Goal: Task Accomplishment & Management: Manage account settings

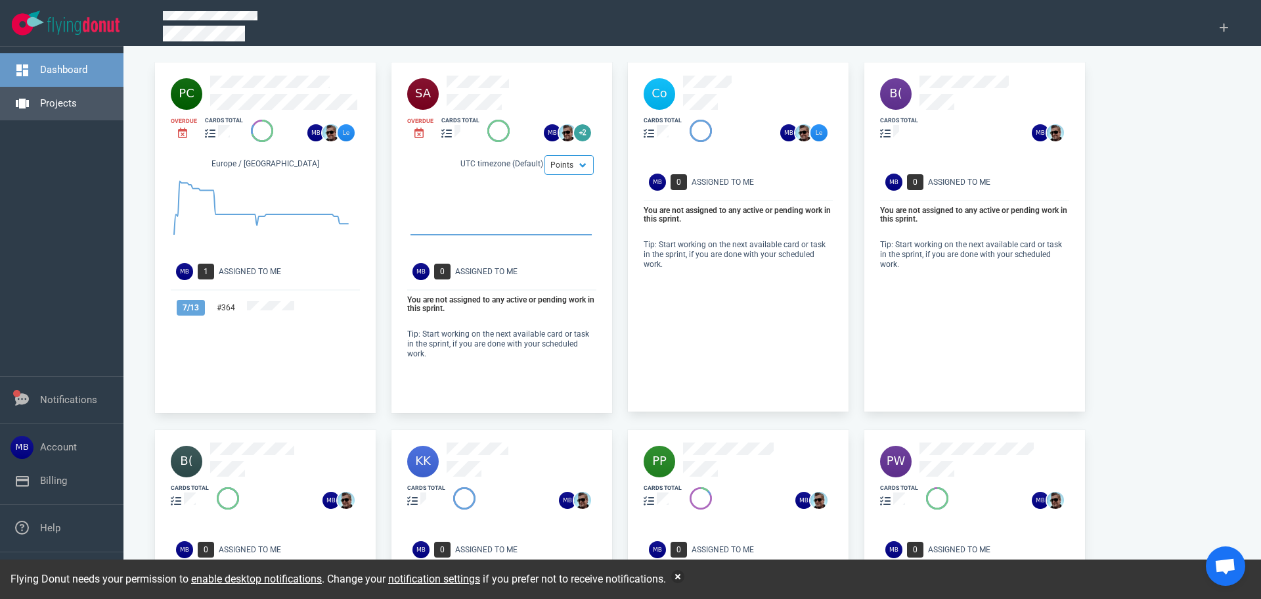
click at [41, 107] on link "Projects" at bounding box center [58, 103] width 37 height 12
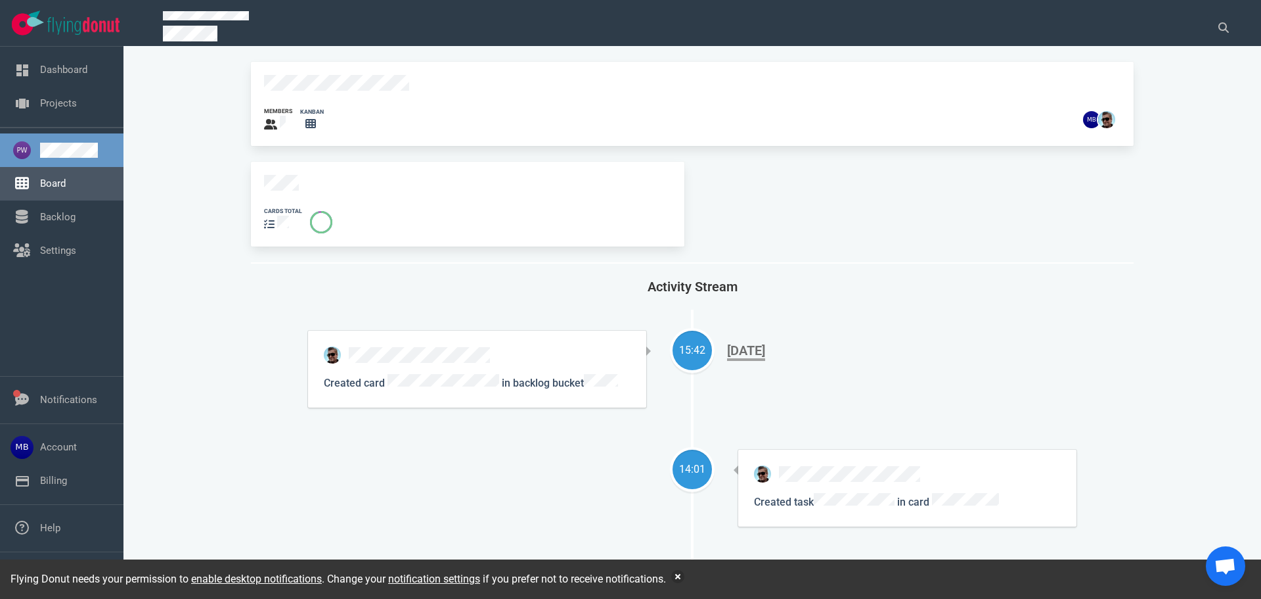
click at [58, 189] on link "Board" at bounding box center [53, 183] width 26 height 12
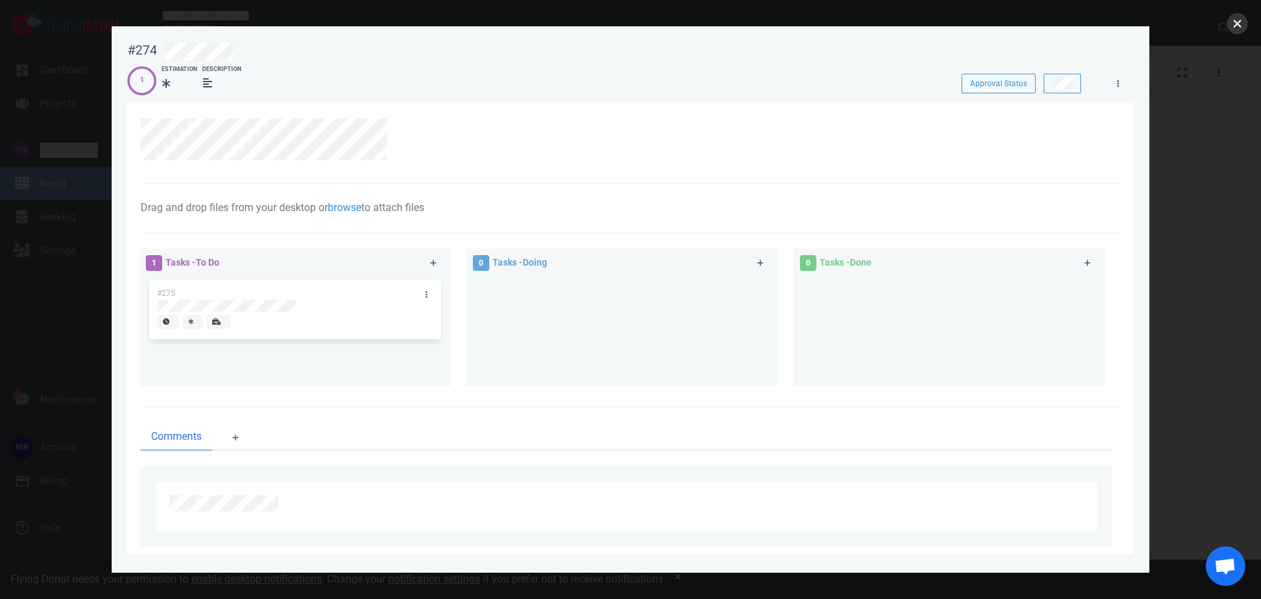
click at [1231, 30] on button "close" at bounding box center [1237, 23] width 21 height 21
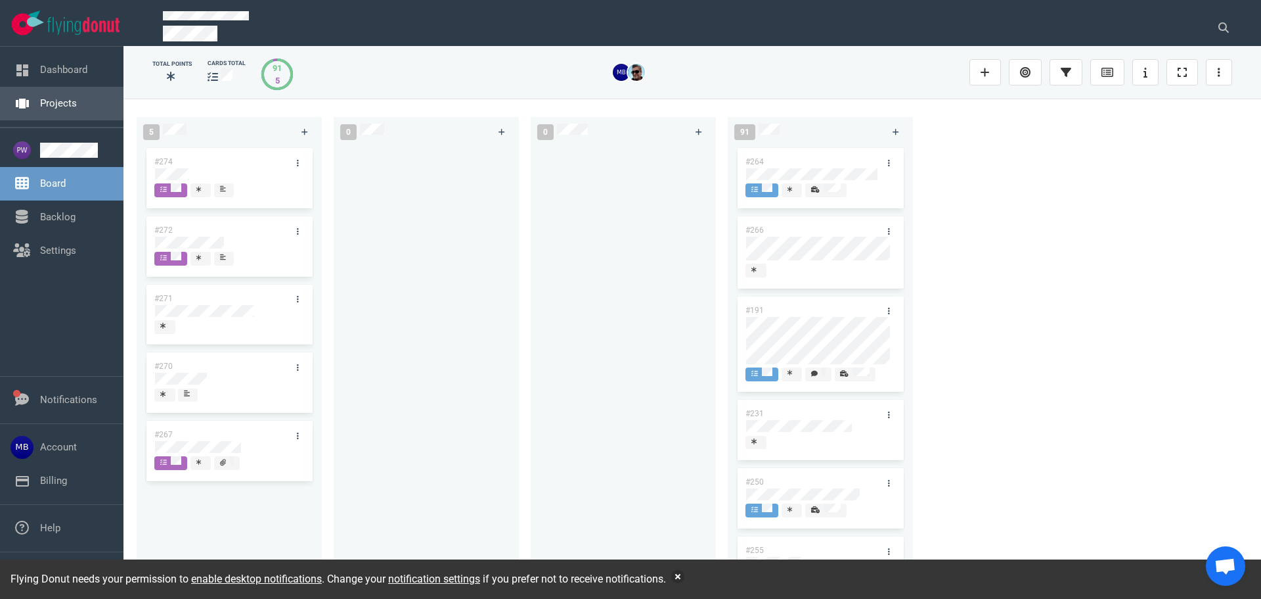
click at [55, 107] on link "Projects" at bounding box center [58, 103] width 37 height 12
click at [40, 223] on link "Backlog" at bounding box center [57, 217] width 35 height 12
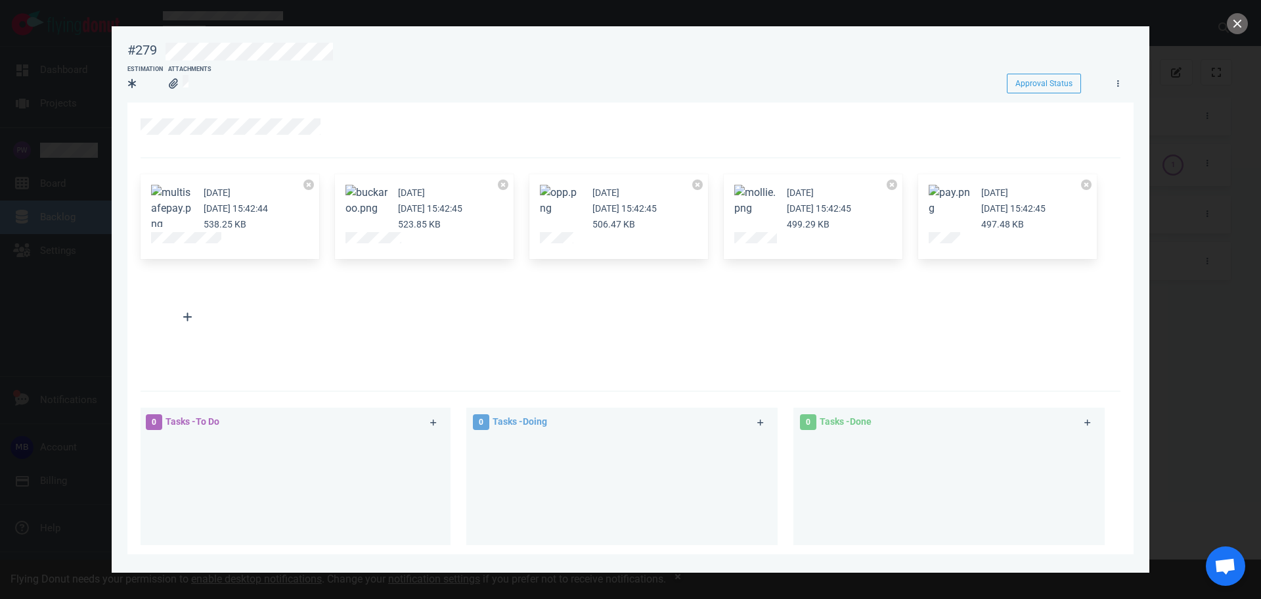
click at [459, 324] on div "6 days ago Oct 08, 2025 15:42:44 538.25 KB 6 days ago Oct 08, 2025 15:42:45 523…" at bounding box center [627, 266] width 988 height 201
click at [1238, 28] on button "close" at bounding box center [1237, 23] width 21 height 21
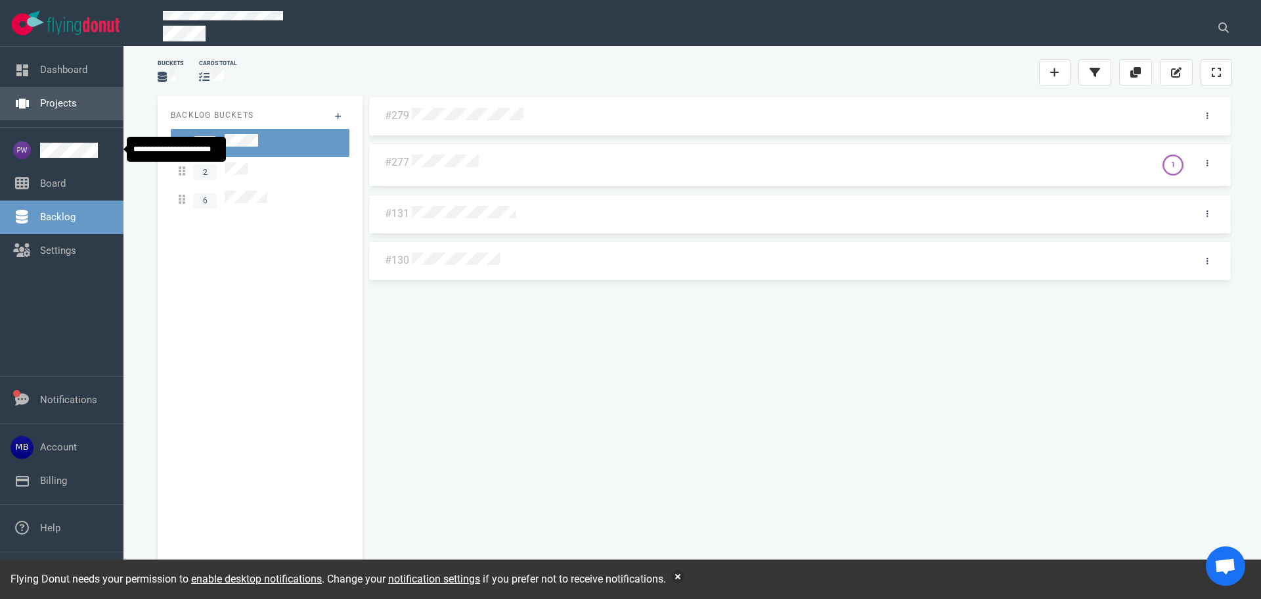
click at [57, 108] on link "Projects" at bounding box center [58, 103] width 37 height 12
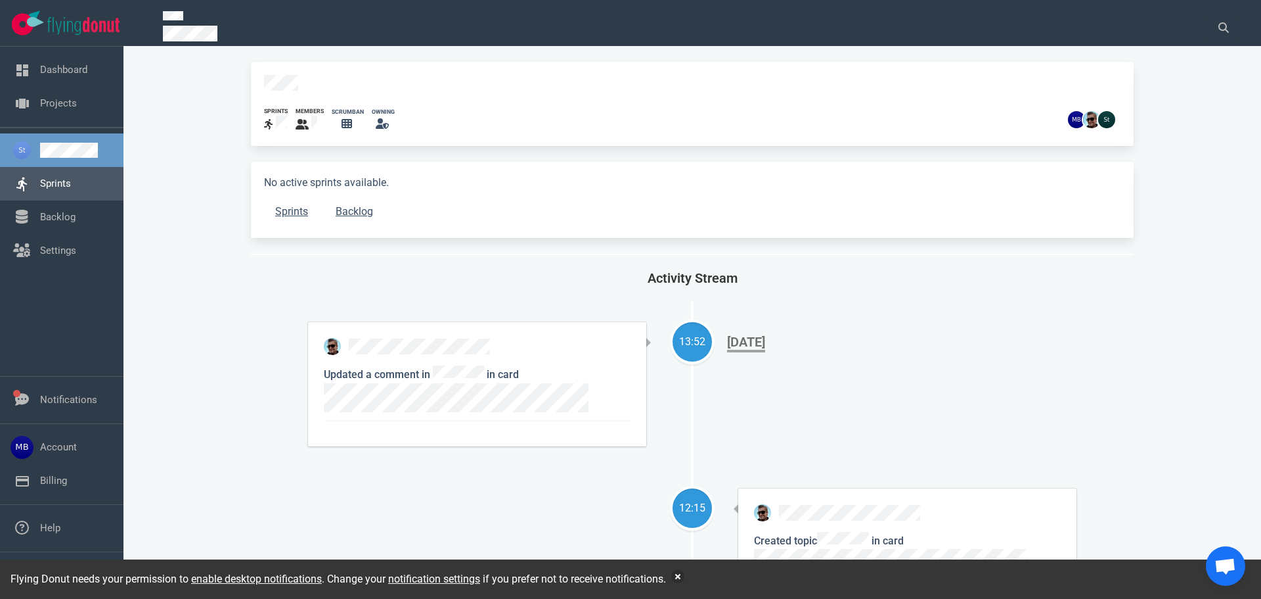
click at [71, 189] on link "Sprints" at bounding box center [55, 183] width 31 height 12
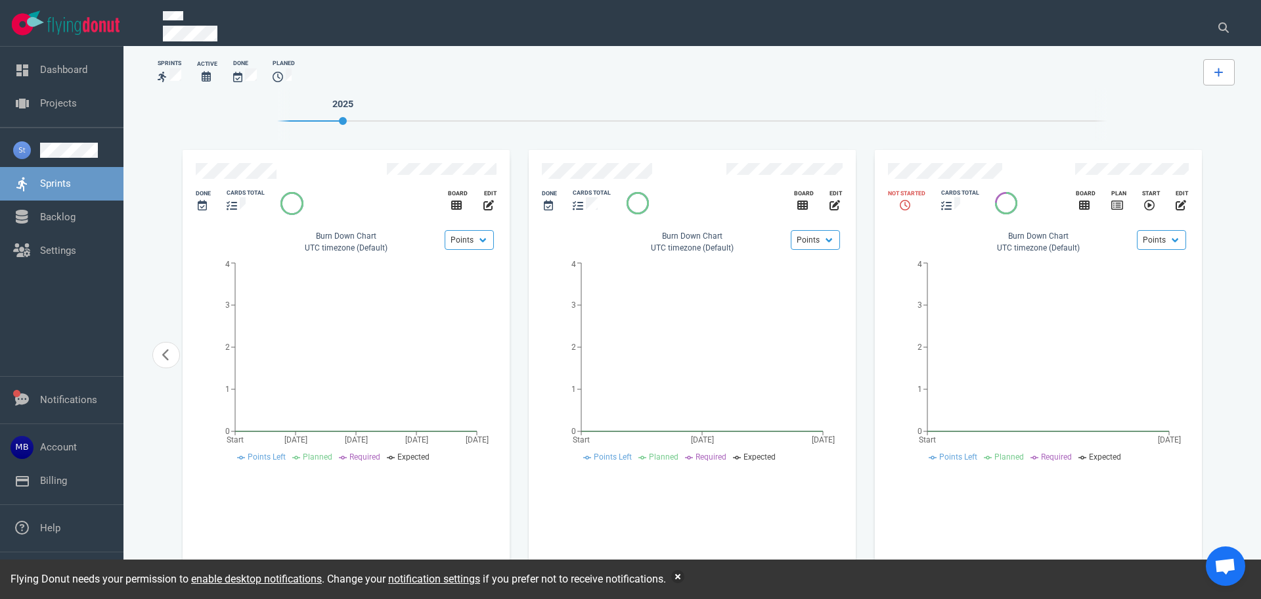
click at [1215, 78] on link at bounding box center [1220, 72] width 32 height 26
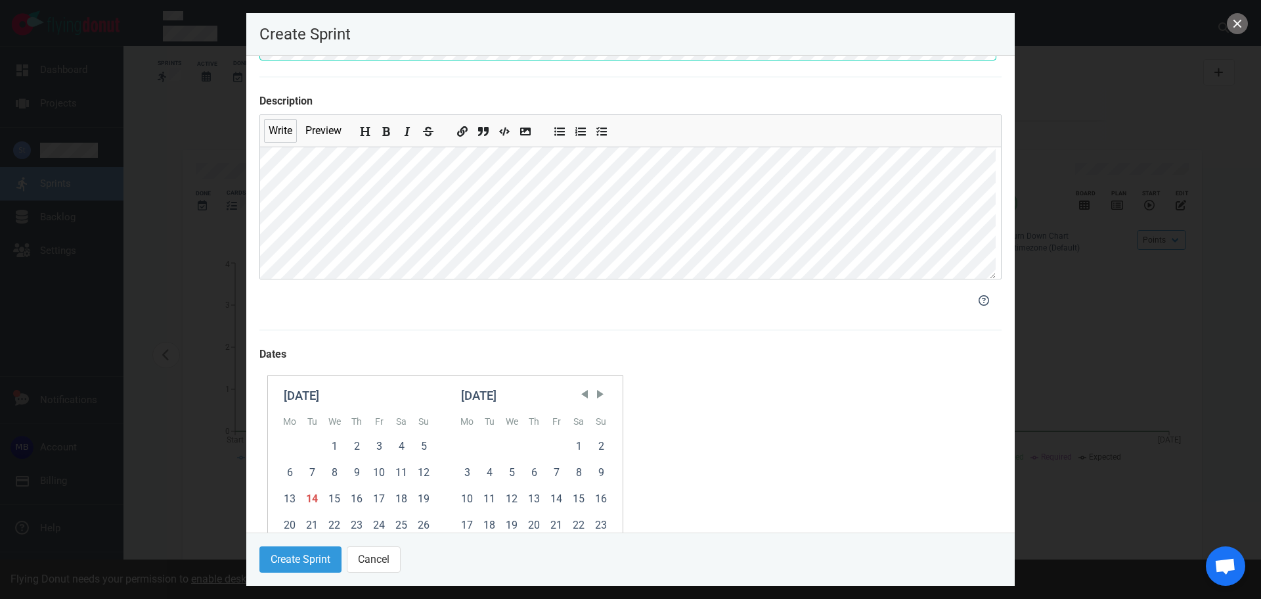
scroll to position [131, 0]
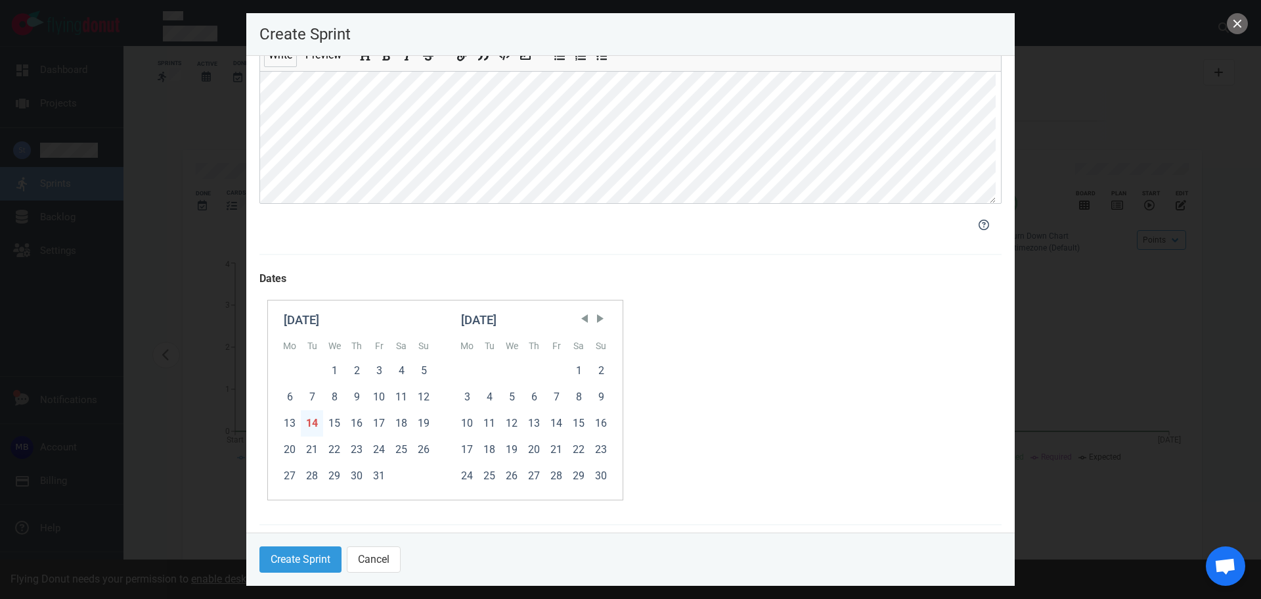
click at [311, 430] on div "14" at bounding box center [312, 423] width 22 height 26
click at [360, 425] on div "16" at bounding box center [357, 423] width 22 height 26
click at [378, 417] on div "17" at bounding box center [379, 423] width 22 height 26
click at [316, 558] on button "Create Sprint" at bounding box center [301, 559] width 82 height 26
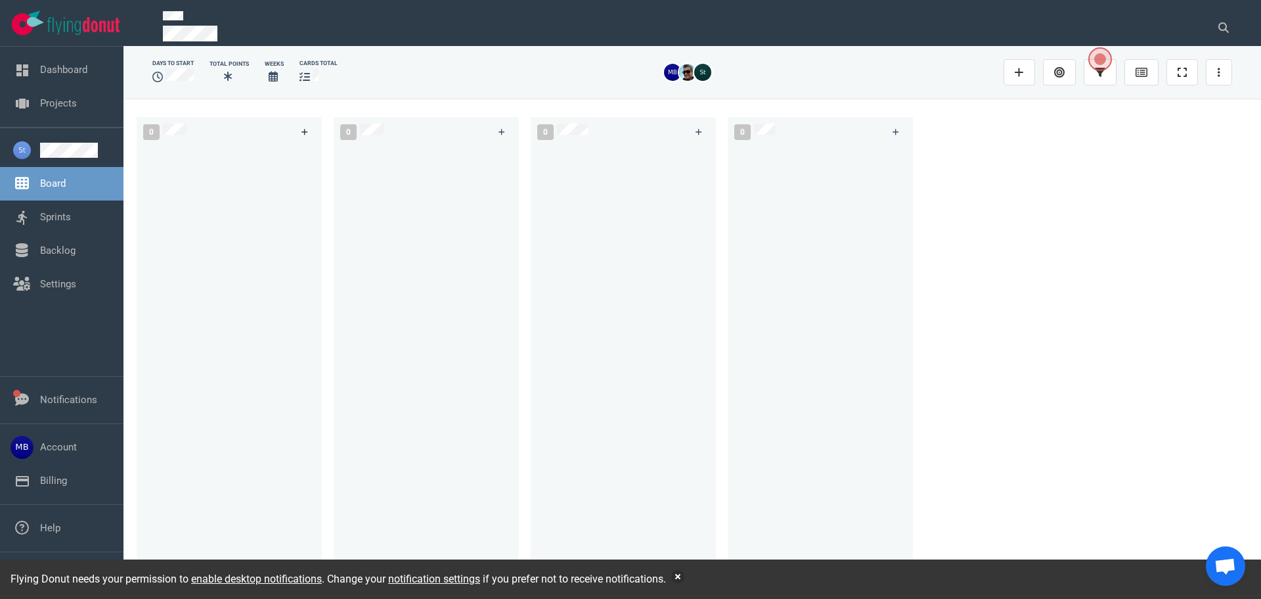
click at [309, 135] on link at bounding box center [304, 132] width 21 height 16
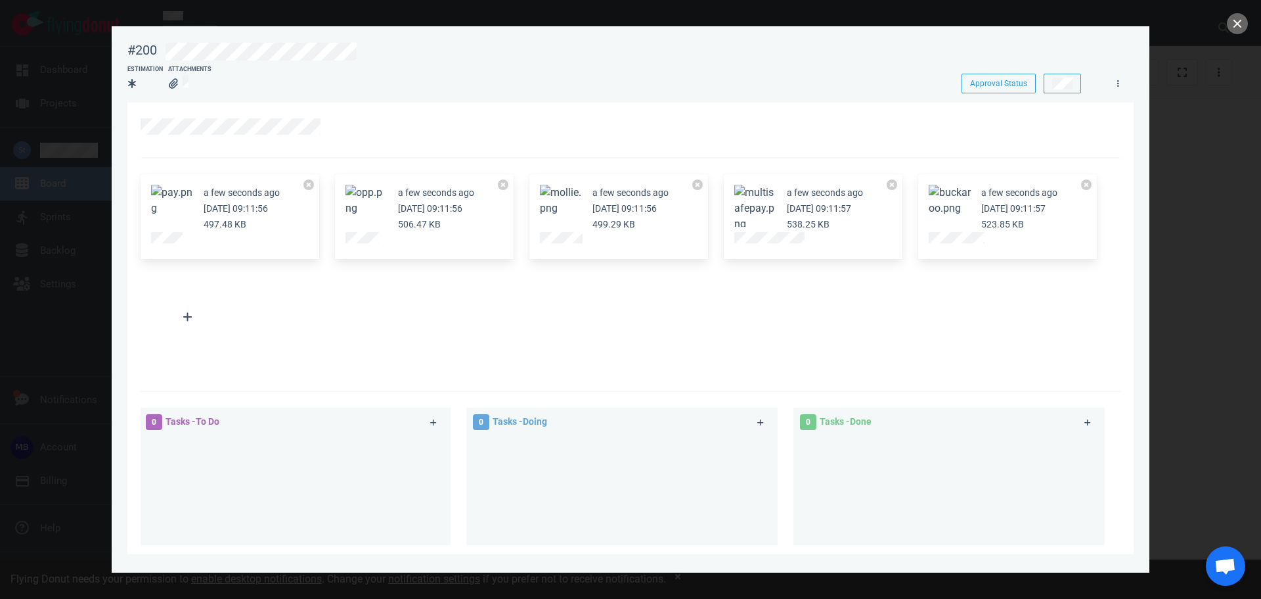
click at [591, 102] on div at bounding box center [631, 130] width 980 height 56
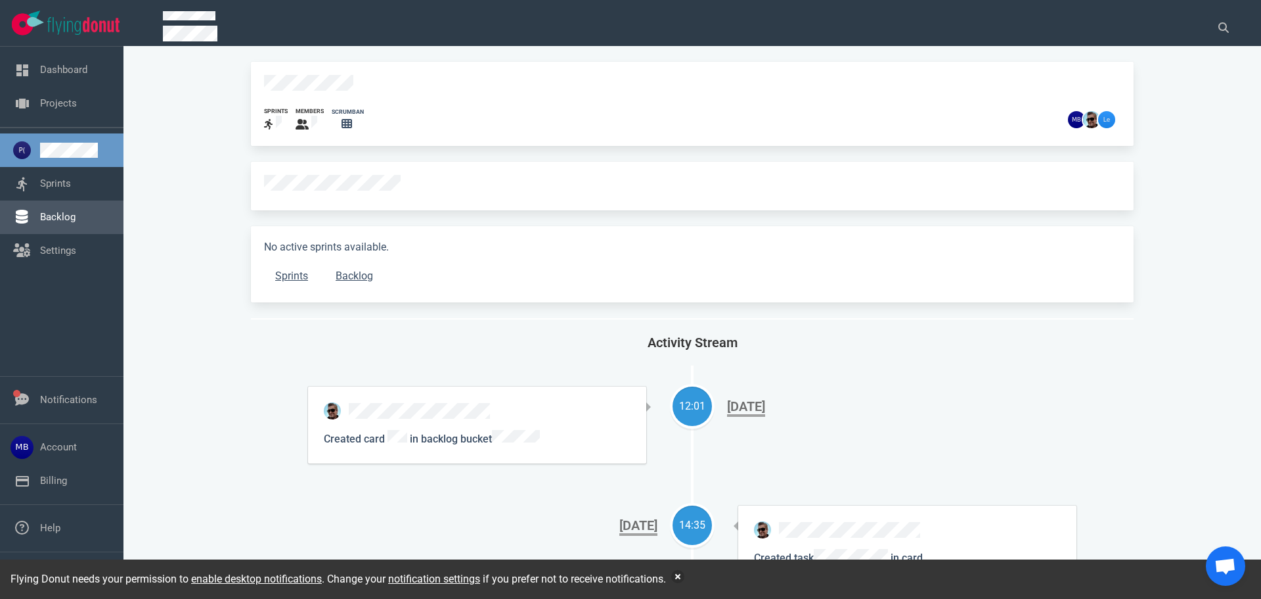
click at [76, 223] on link "Backlog" at bounding box center [57, 217] width 35 height 12
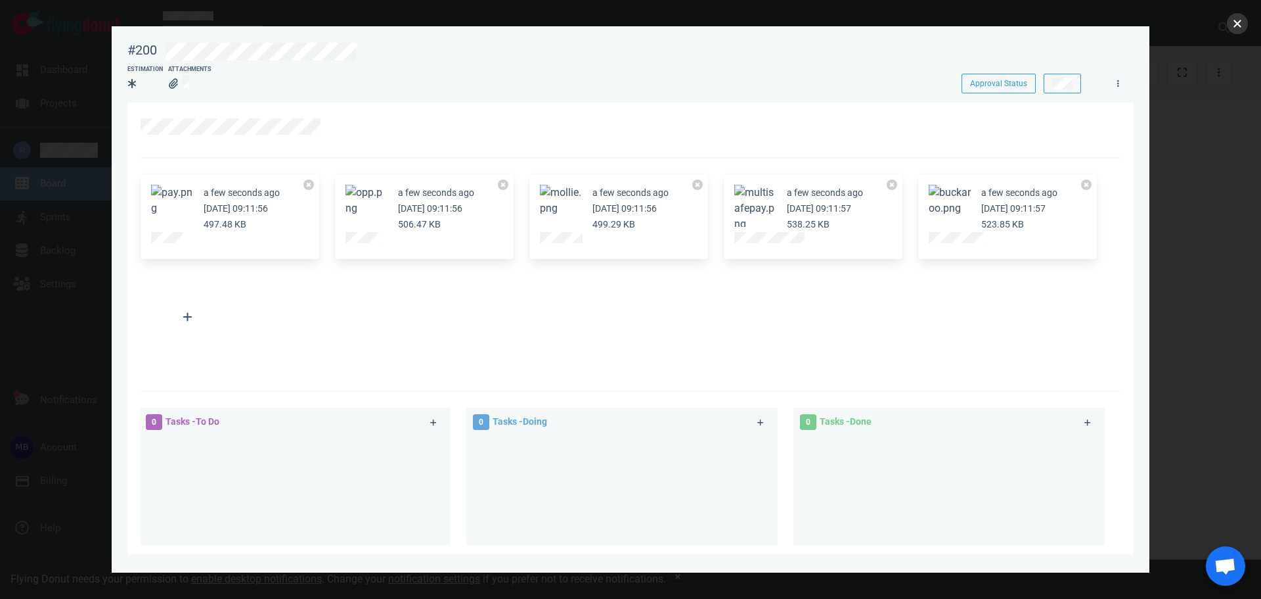
click at [1232, 26] on button "close" at bounding box center [1237, 23] width 21 height 21
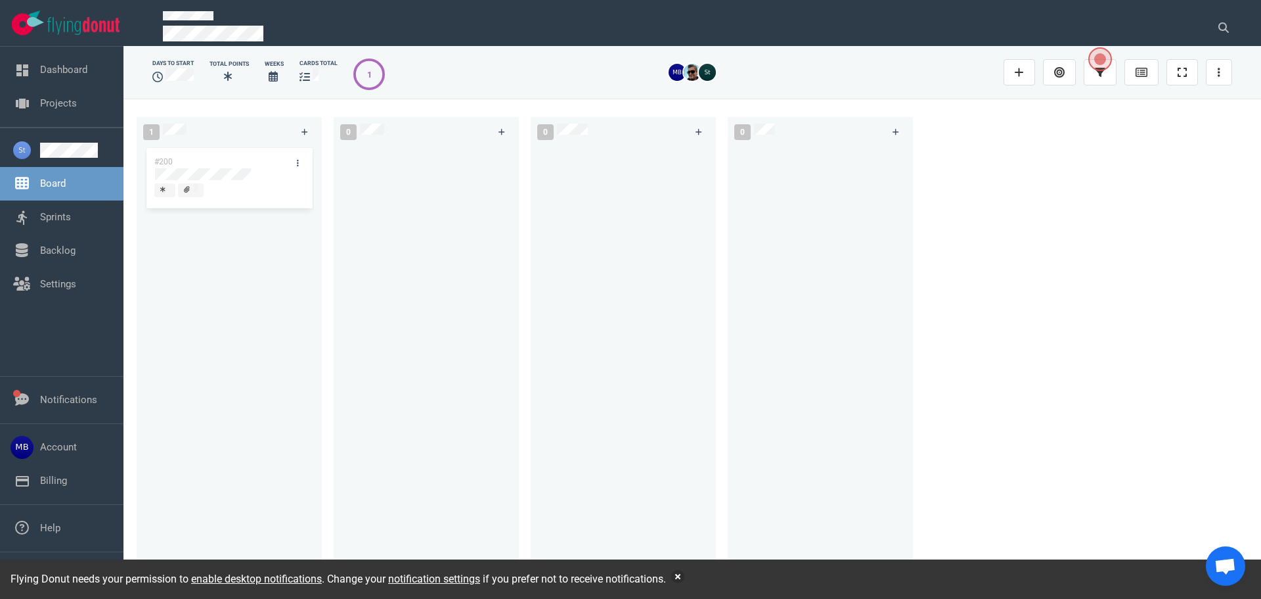
click at [507, 106] on div "1 #200 0 0 0" at bounding box center [693, 348] width 1138 height 499
click at [681, 572] on button "button" at bounding box center [677, 576] width 13 height 13
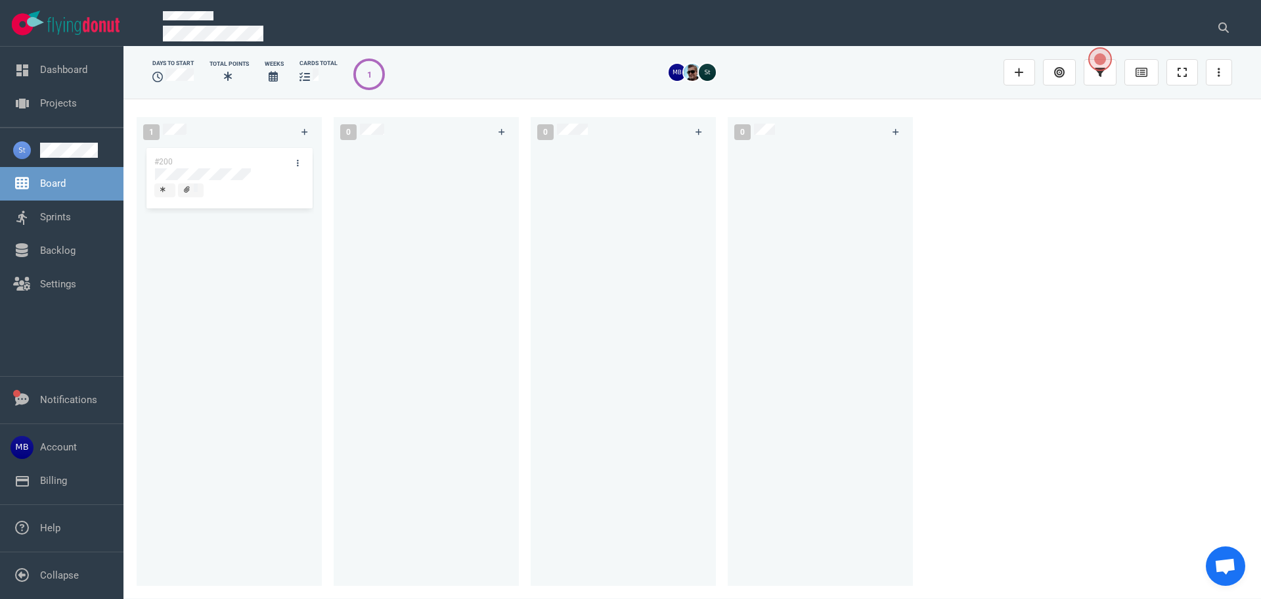
click at [528, 240] on div "0" at bounding box center [432, 348] width 197 height 479
click at [48, 101] on link "Projects" at bounding box center [58, 103] width 37 height 12
